Goal: Task Accomplishment & Management: Complete application form

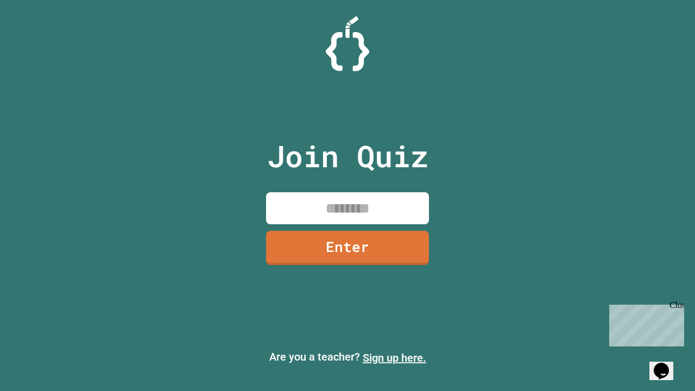
click at [394, 358] on link "Sign up here." at bounding box center [395, 357] width 64 height 13
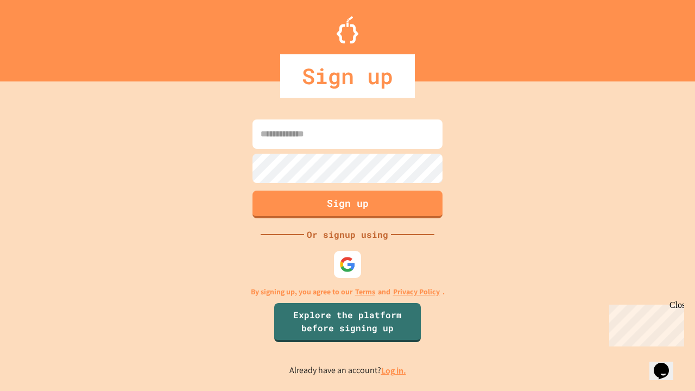
click at [394, 370] on link "Log in." at bounding box center [393, 370] width 25 height 11
